Goal: Communication & Community: Answer question/provide support

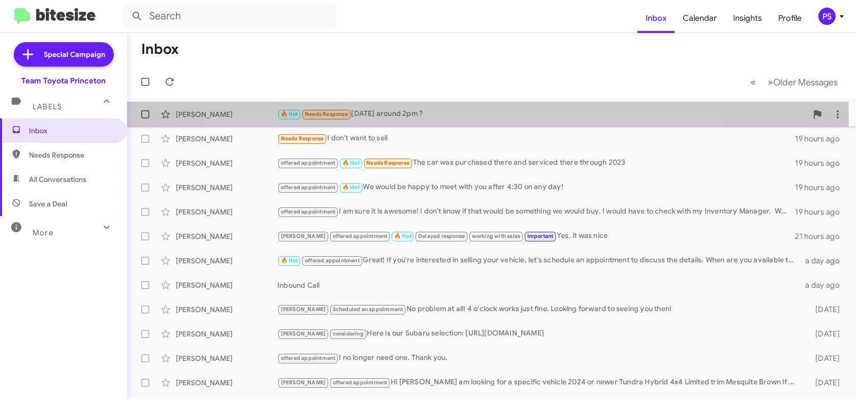
click at [463, 120] on div "[PERSON_NAME] 🔥 Hot Needs Response [DATE] around 2pm ? 19 hours ago" at bounding box center [491, 114] width 713 height 20
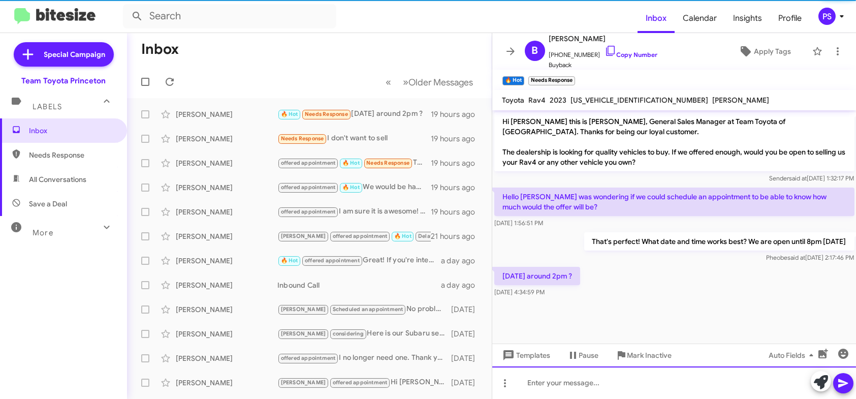
click at [687, 393] on div at bounding box center [674, 382] width 364 height 33
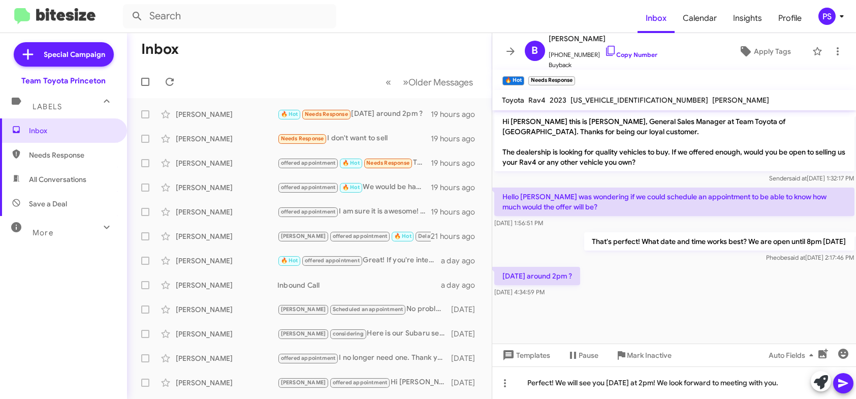
click at [837, 383] on button at bounding box center [843, 383] width 20 height 20
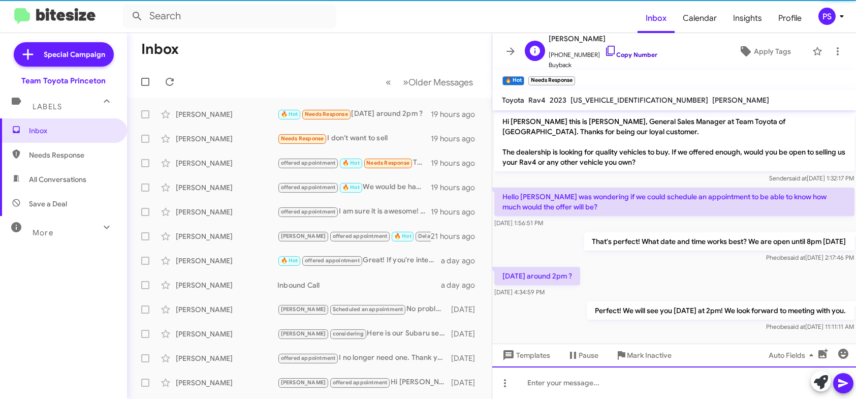
scroll to position [3, 0]
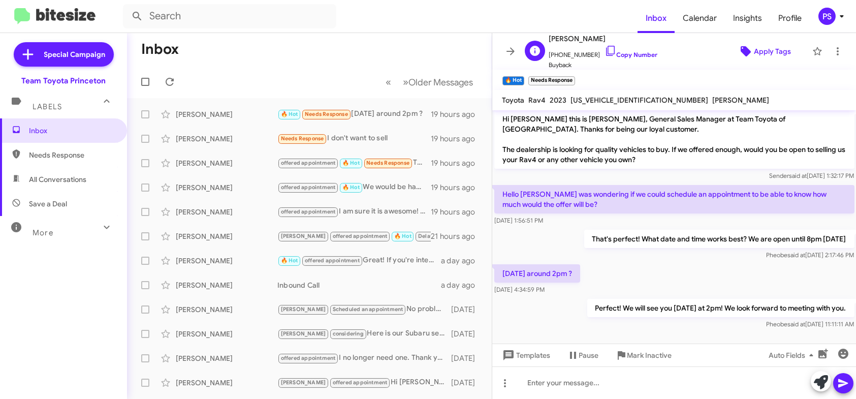
click at [795, 53] on button "Apply Tags" at bounding box center [765, 51] width 86 height 18
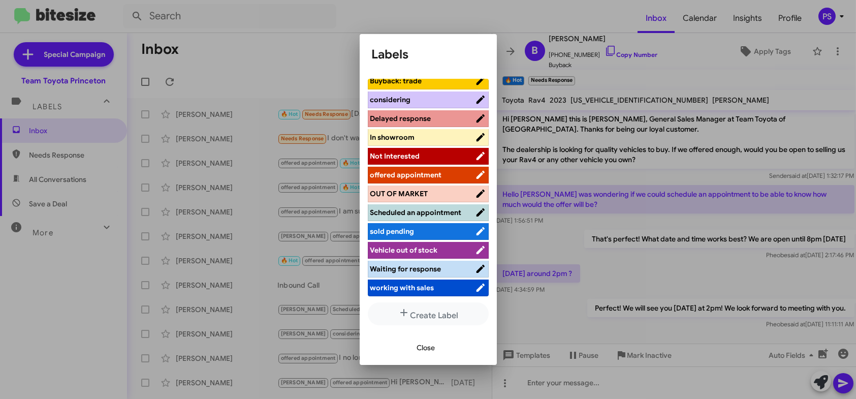
click at [429, 207] on span "Scheduled an appointment" at bounding box center [422, 212] width 105 height 10
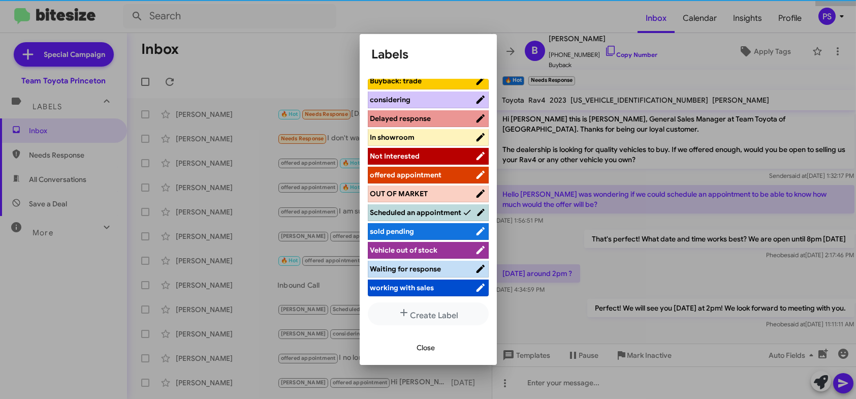
click at [427, 342] on span "Close" at bounding box center [426, 347] width 18 height 18
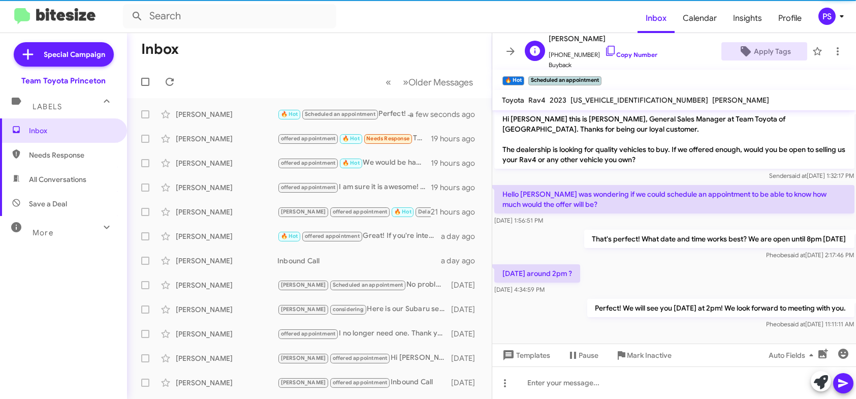
click at [599, 58] on span "[PHONE_NUMBER] Copy Number" at bounding box center [603, 52] width 109 height 15
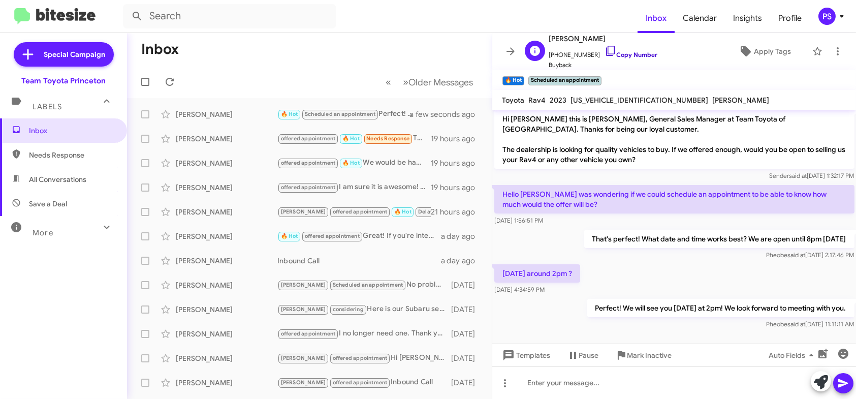
click at [605, 49] on icon at bounding box center [611, 51] width 12 height 12
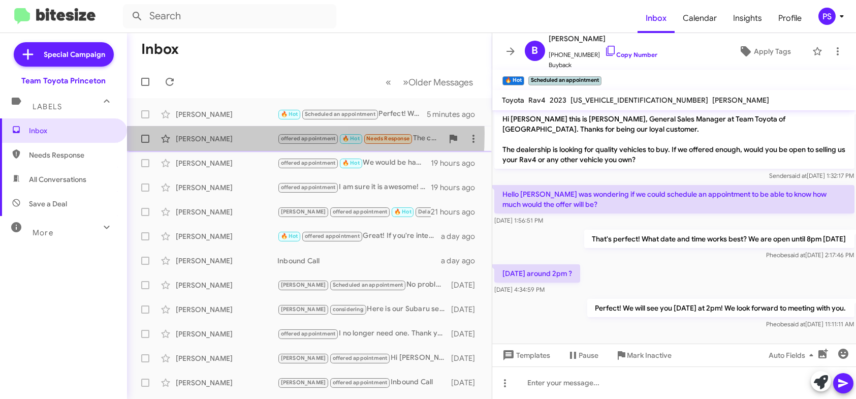
click at [223, 134] on div "[PERSON_NAME]" at bounding box center [227, 139] width 102 height 10
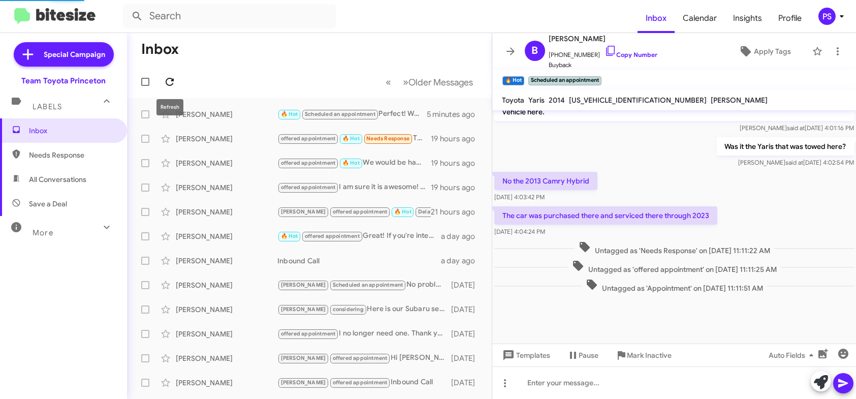
click at [167, 80] on icon at bounding box center [170, 82] width 8 height 8
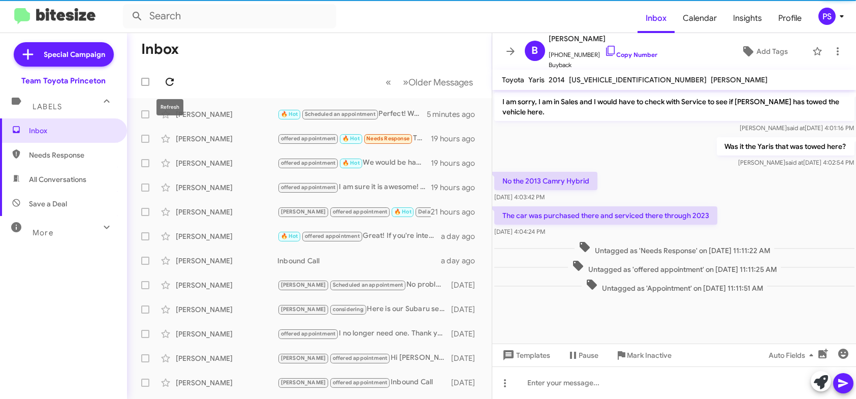
scroll to position [405, 0]
